Goal: Task Accomplishment & Management: Complete application form

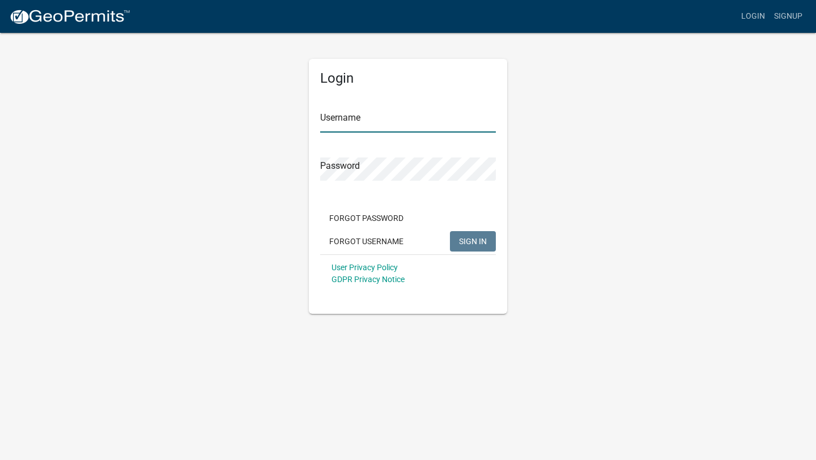
click at [352, 120] on input "Username" at bounding box center [408, 120] width 176 height 23
type input "[EMAIL_ADDRESS][DOMAIN_NAME]"
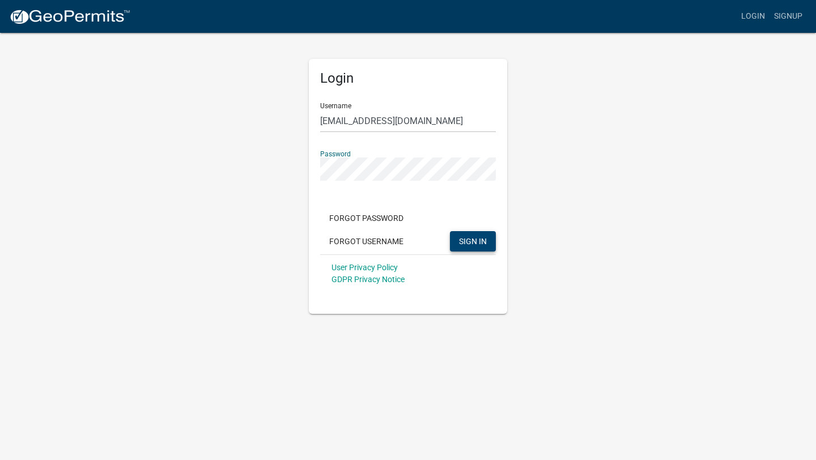
click at [478, 247] on button "SIGN IN" at bounding box center [473, 241] width 46 height 20
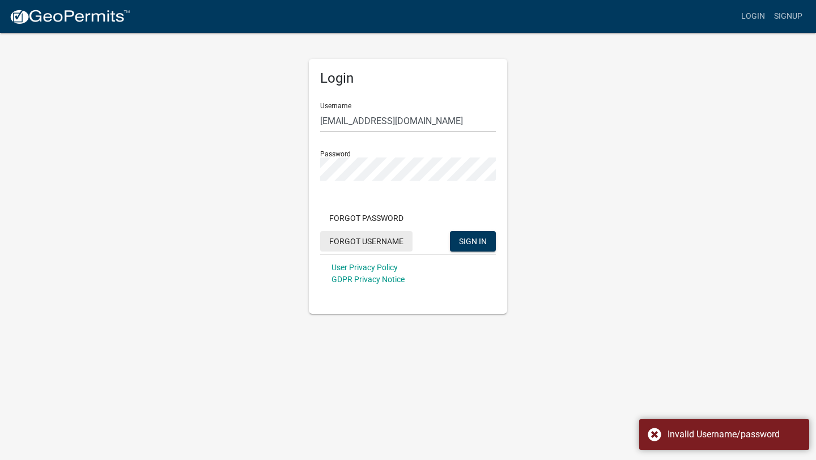
click at [400, 241] on button "Forgot Username" at bounding box center [366, 241] width 92 height 20
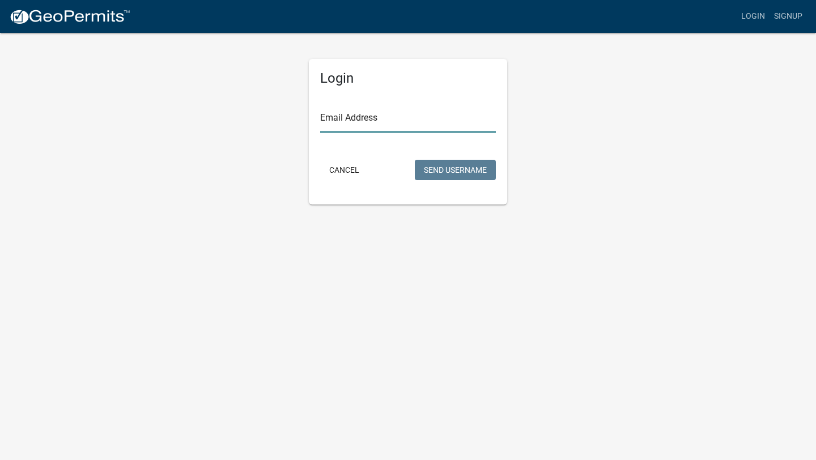
click at [429, 120] on input "Email Address" at bounding box center [408, 120] width 176 height 23
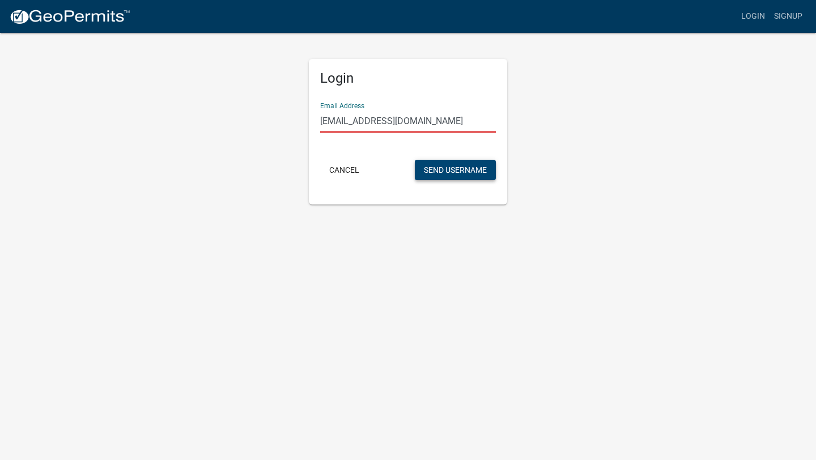
type input "[EMAIL_ADDRESS][DOMAIN_NAME]"
click at [472, 170] on button "Send Username" at bounding box center [455, 170] width 81 height 20
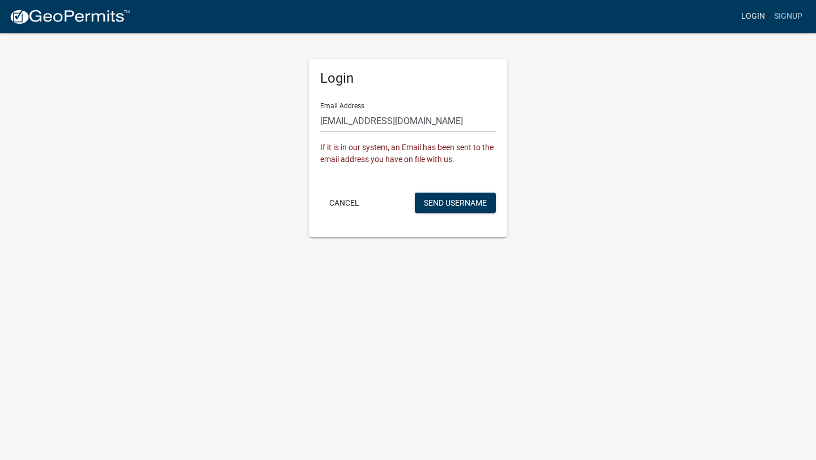
click at [747, 18] on link "Login" at bounding box center [752, 17] width 33 height 22
click at [752, 16] on link "Login" at bounding box center [752, 17] width 33 height 22
click at [754, 17] on link "Login" at bounding box center [752, 17] width 33 height 22
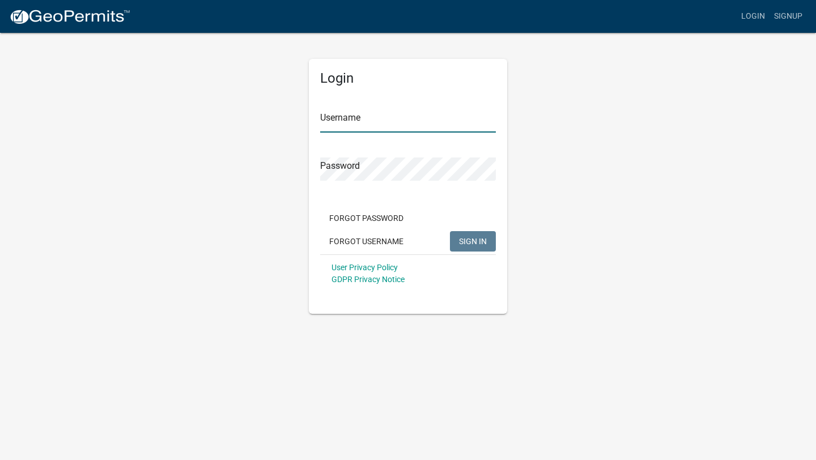
click at [351, 122] on input "Username" at bounding box center [408, 120] width 176 height 23
click at [467, 242] on span "SIGN IN" at bounding box center [473, 240] width 28 height 9
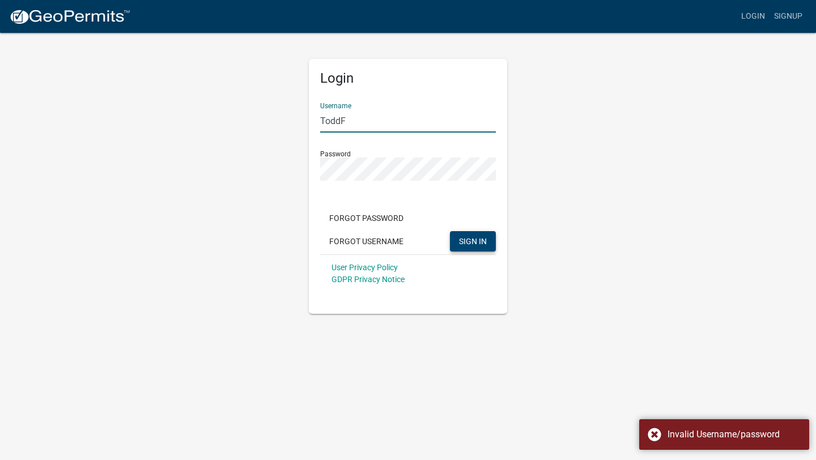
click at [340, 121] on input "ToddF" at bounding box center [408, 120] width 176 height 23
type input "Todd F"
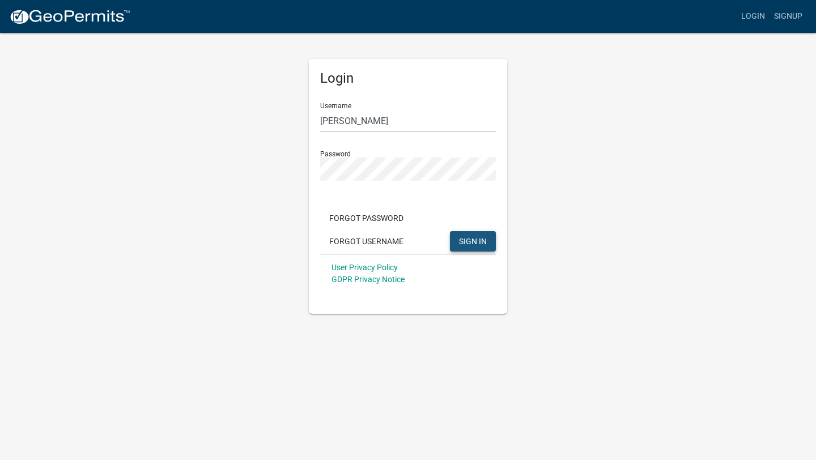
click at [476, 241] on span "SIGN IN" at bounding box center [473, 240] width 28 height 9
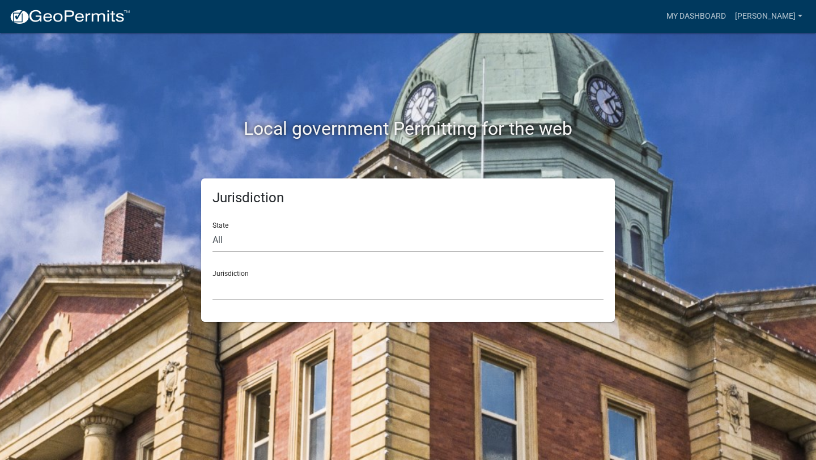
click at [219, 240] on select "All Colorado Georgia Indiana Iowa Kansas Minnesota Ohio South Carolina Wisconsin" at bounding box center [407, 240] width 391 height 23
select select "Minnesota"
click at [259, 293] on select "Becker County, Minnesota Benton County, Minnesota Carlton County, Minnesota Cit…" at bounding box center [407, 288] width 391 height 23
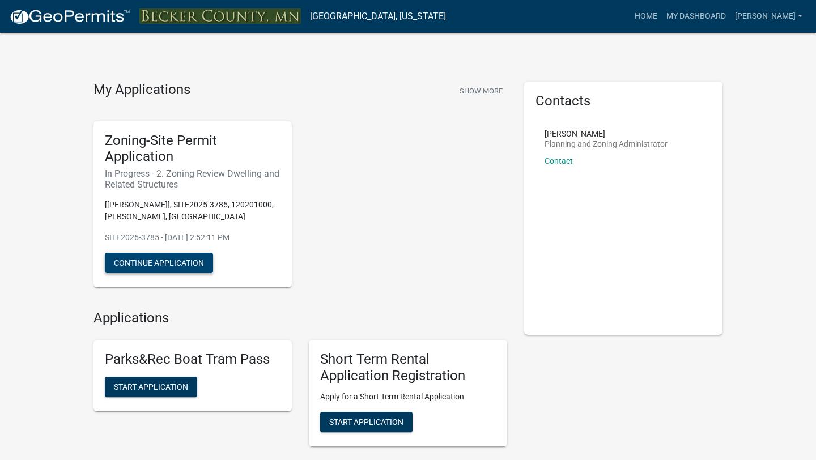
click at [181, 260] on button "Continue Application" at bounding box center [159, 263] width 108 height 20
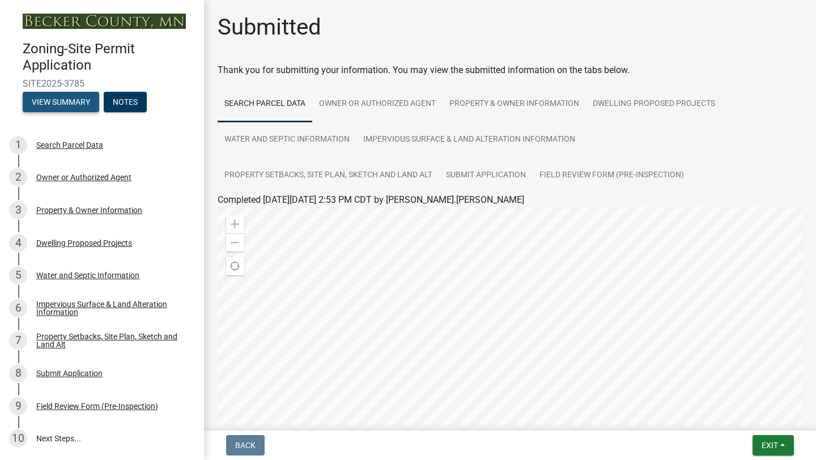
click at [65, 103] on button "View Summary" at bounding box center [61, 102] width 76 height 20
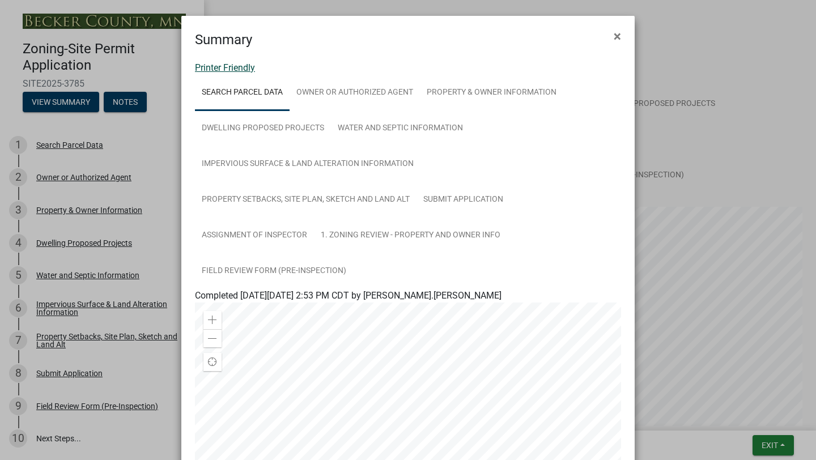
click at [236, 70] on link "Printer Friendly" at bounding box center [225, 67] width 60 height 11
click at [406, 131] on link "Water and Septic Information" at bounding box center [400, 128] width 139 height 36
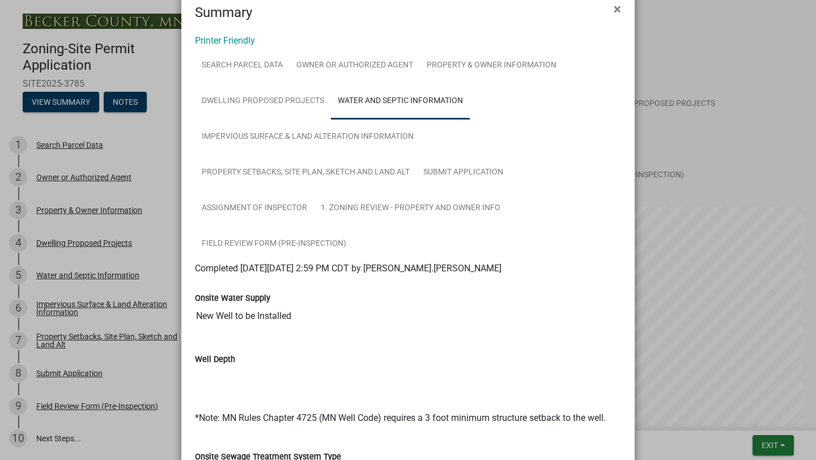
scroll to position [19, 0]
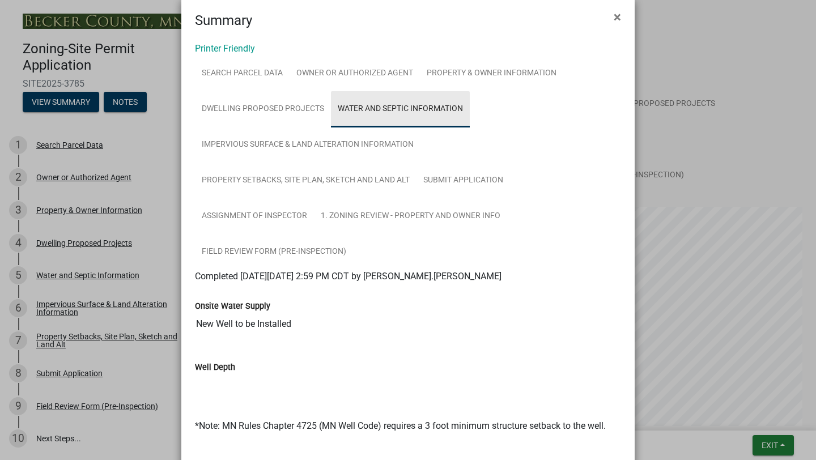
click at [411, 111] on link "Water and Septic Information" at bounding box center [400, 109] width 139 height 36
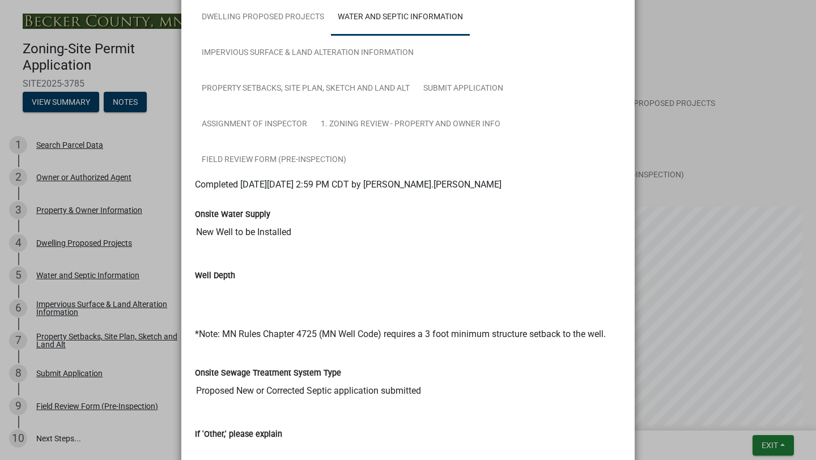
scroll to position [0, 0]
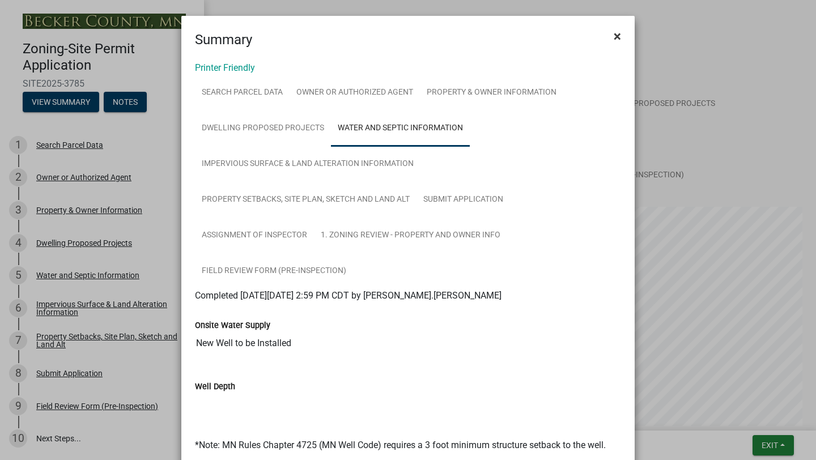
click at [618, 33] on span "×" at bounding box center [616, 36] width 7 height 16
